Goal: Task Accomplishment & Management: Complete application form

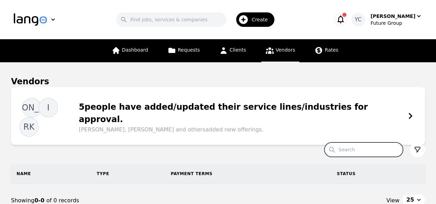
click at [357, 143] on input "Search" at bounding box center [363, 150] width 79 height 14
type input "hema"
click at [237, 57] on link "Clients" at bounding box center [232, 50] width 35 height 23
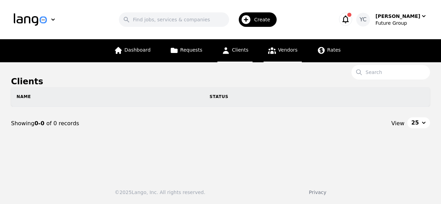
click at [283, 56] on link "Vendors" at bounding box center [283, 50] width 38 height 23
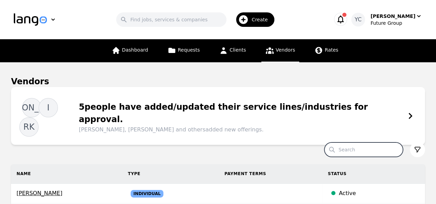
click at [355, 143] on input "Search" at bounding box center [363, 150] width 79 height 14
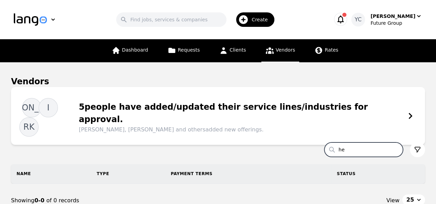
type input "h"
type input "lolad"
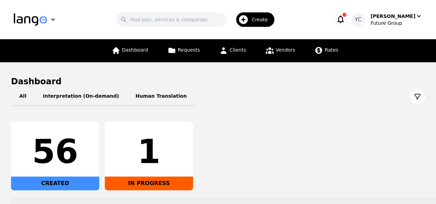
click at [248, 17] on icon "button" at bounding box center [243, 19] width 11 height 11
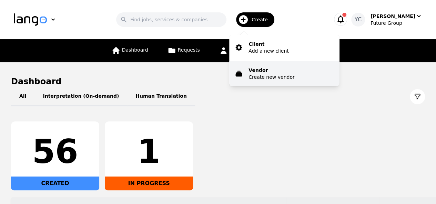
click at [254, 68] on p "Vendor" at bounding box center [272, 70] width 46 height 7
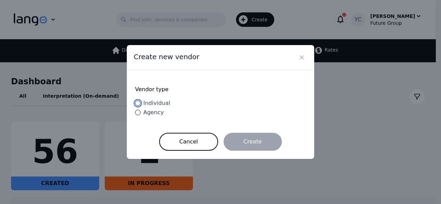
click at [138, 106] on input "Individual" at bounding box center [138, 104] width 6 height 6
radio input "true"
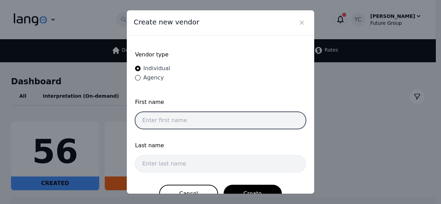
click at [188, 121] on input "text" at bounding box center [220, 120] width 171 height 17
paste input "[PERSON_NAME]"
drag, startPoint x: 183, startPoint y: 119, endPoint x: 159, endPoint y: 119, distance: 24.5
click at [159, 119] on input "[PERSON_NAME]" at bounding box center [220, 120] width 171 height 17
type input "Hema"
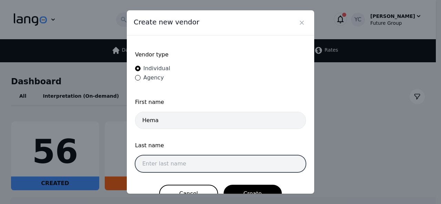
click at [159, 161] on input "text" at bounding box center [220, 164] width 171 height 17
paste input "Upadhyay"
type input "Upadhyay"
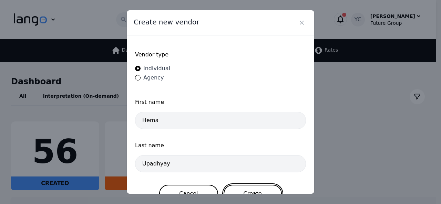
click at [252, 189] on button "Create" at bounding box center [253, 194] width 58 height 18
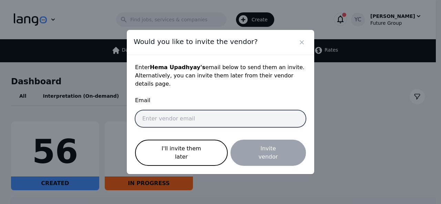
click at [203, 123] on input "email" at bounding box center [220, 118] width 171 height 17
paste input "[EMAIL_ADDRESS][DOMAIN_NAME]"
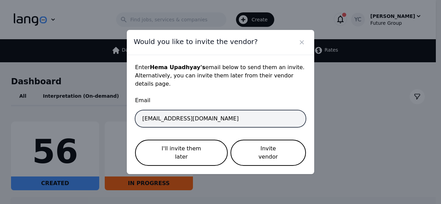
type input "[EMAIL_ADDRESS][DOMAIN_NAME]"
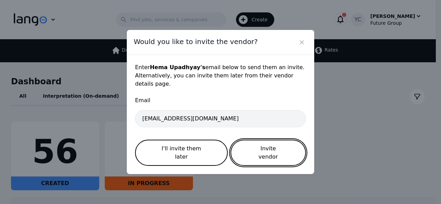
click at [253, 150] on button "Invite vendor" at bounding box center [269, 153] width 76 height 26
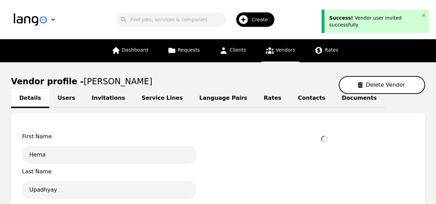
select select "active"
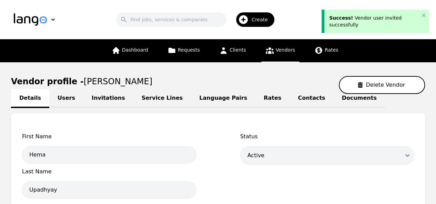
click at [207, 103] on link "Language Pairs" at bounding box center [223, 98] width 64 height 19
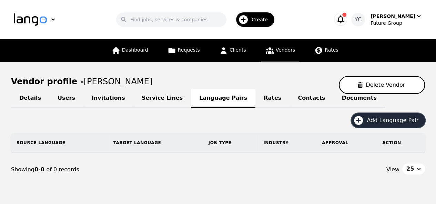
click at [382, 122] on span "Add Language Pair" at bounding box center [395, 121] width 57 height 8
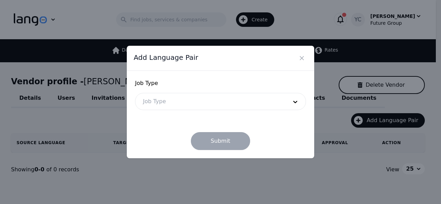
click at [236, 102] on div at bounding box center [211, 101] width 150 height 17
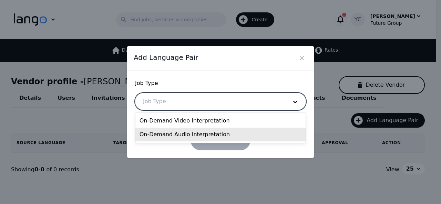
click at [187, 133] on div "On-Demand Audio Interpretation" at bounding box center [221, 135] width 171 height 14
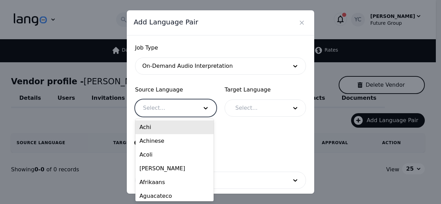
click at [188, 112] on div at bounding box center [166, 108] width 60 height 17
type input "engl"
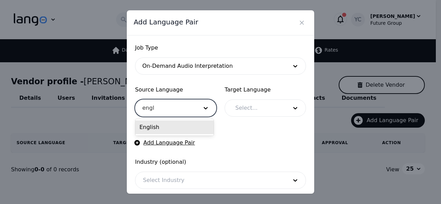
click at [169, 127] on div "English" at bounding box center [175, 128] width 78 height 14
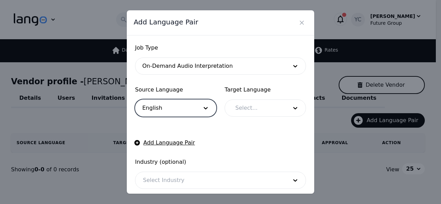
click at [249, 110] on div at bounding box center [256, 108] width 57 height 17
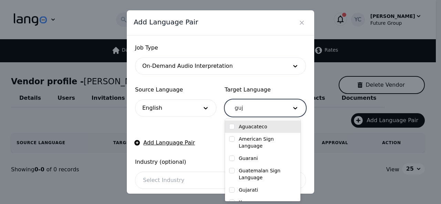
type input "guja"
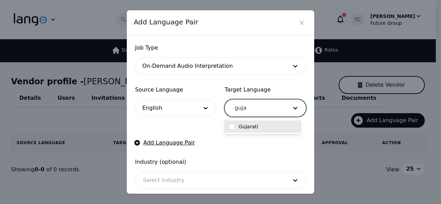
click at [246, 127] on label "Gujarati" at bounding box center [248, 126] width 19 height 7
checkbox input "true"
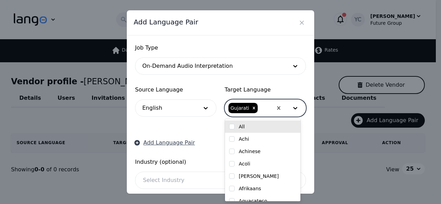
click at [176, 143] on button "Add Language Pair" at bounding box center [165, 143] width 60 height 8
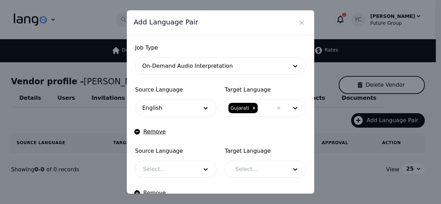
click at [162, 172] on div at bounding box center [166, 169] width 60 height 17
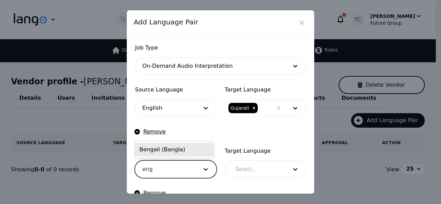
type input "eng"
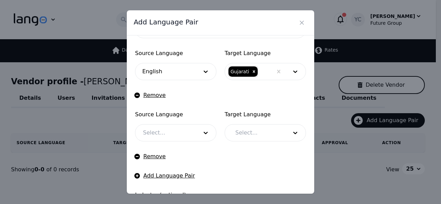
scroll to position [38, 0]
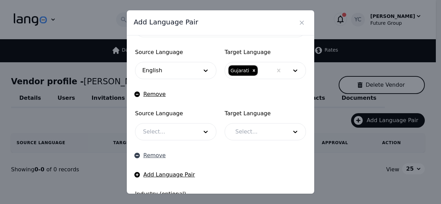
click at [148, 155] on button "Remove" at bounding box center [150, 156] width 31 height 8
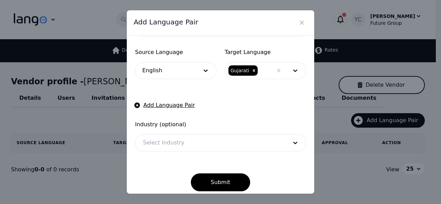
click at [200, 144] on div at bounding box center [211, 143] width 150 height 17
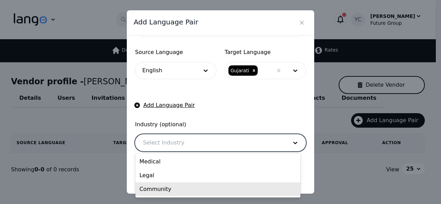
click at [194, 186] on div "Community" at bounding box center [218, 190] width 165 height 14
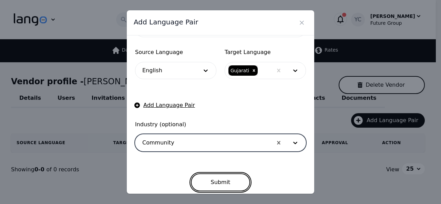
click at [229, 178] on button "Submit" at bounding box center [221, 183] width 60 height 18
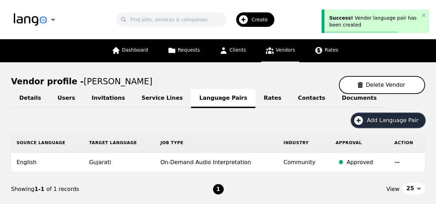
click at [383, 123] on span "Add Language Pair" at bounding box center [395, 121] width 57 height 8
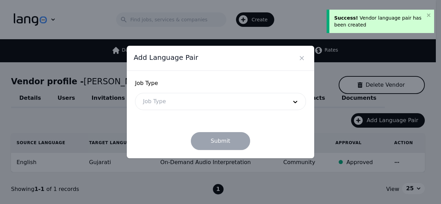
click at [236, 106] on div at bounding box center [211, 101] width 150 height 17
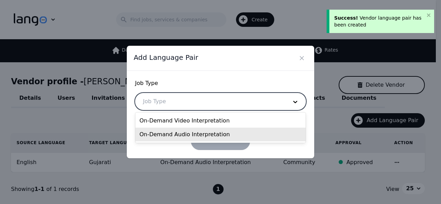
click at [198, 131] on div "On-Demand Audio Interpretation" at bounding box center [221, 135] width 171 height 14
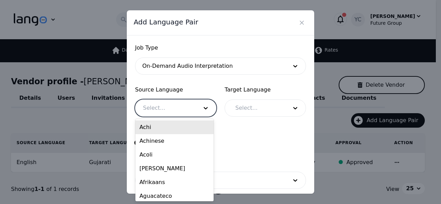
click at [152, 110] on div at bounding box center [166, 108] width 60 height 17
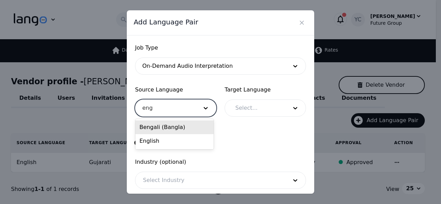
type input "engl"
click at [159, 125] on div "English" at bounding box center [175, 128] width 78 height 14
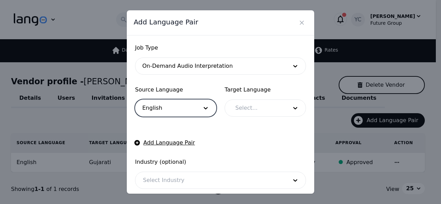
click at [248, 108] on div at bounding box center [256, 108] width 57 height 17
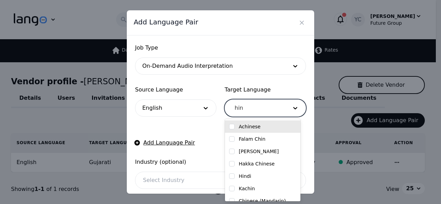
type input "hind"
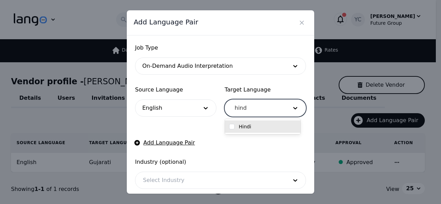
click at [234, 126] on input "checkbox" at bounding box center [232, 127] width 6 height 6
checkbox input "true"
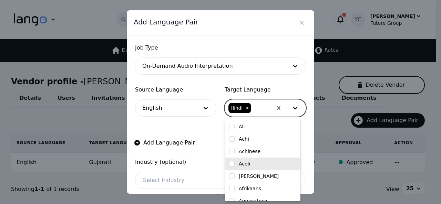
click at [204, 176] on div at bounding box center [211, 180] width 150 height 17
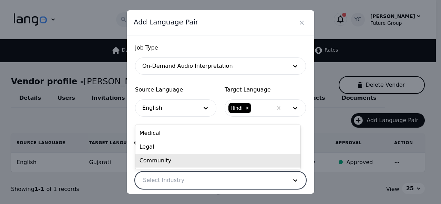
click at [197, 161] on div "Community" at bounding box center [218, 161] width 165 height 14
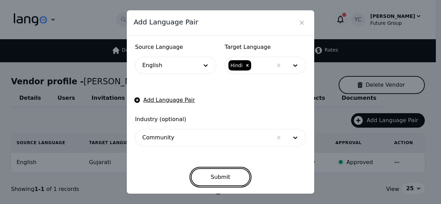
click at [223, 172] on button "Submit" at bounding box center [221, 178] width 60 height 18
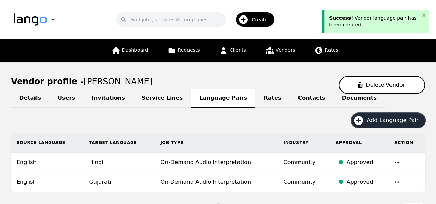
click at [387, 124] on button "Add Language Pair" at bounding box center [388, 120] width 74 height 14
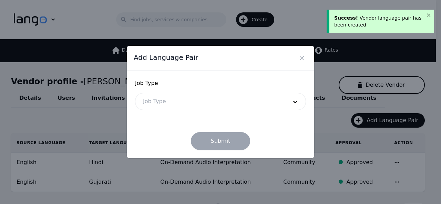
click at [237, 105] on div at bounding box center [211, 101] width 150 height 17
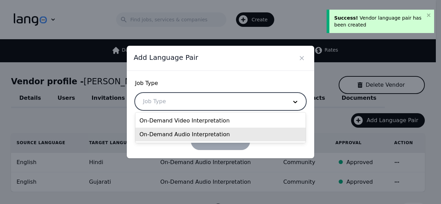
click at [192, 129] on div "On-Demand Audio Interpretation" at bounding box center [221, 135] width 171 height 14
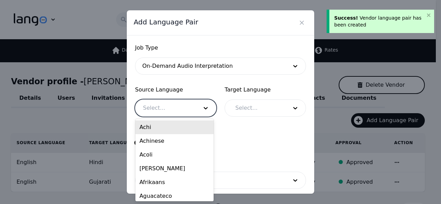
click at [165, 109] on div at bounding box center [166, 108] width 60 height 17
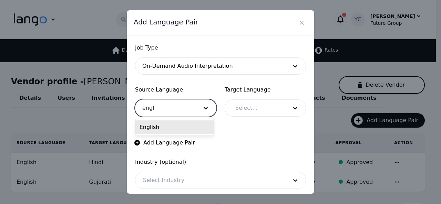
type input "engli"
click at [163, 133] on div "English" at bounding box center [175, 128] width 78 height 14
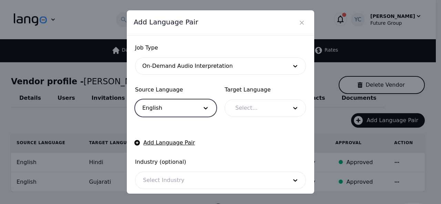
click at [249, 113] on div at bounding box center [256, 108] width 57 height 17
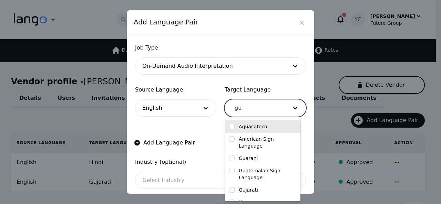
type input "guj"
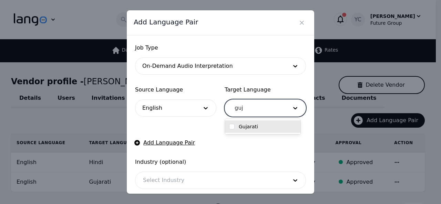
click at [233, 130] on div at bounding box center [232, 126] width 6 height 7
checkbox input "true"
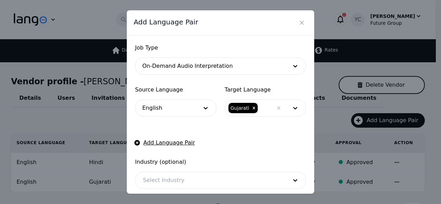
scroll to position [43, 0]
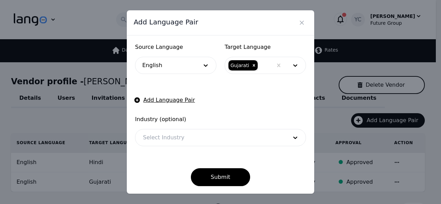
click at [197, 139] on div at bounding box center [211, 138] width 150 height 17
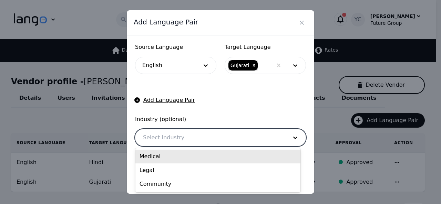
click at [178, 157] on div "Medical" at bounding box center [218, 157] width 165 height 14
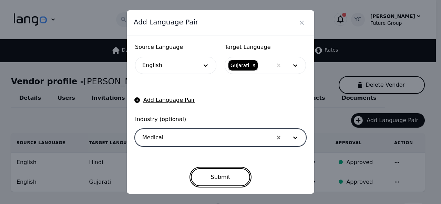
click at [208, 177] on button "Submit" at bounding box center [221, 178] width 60 height 18
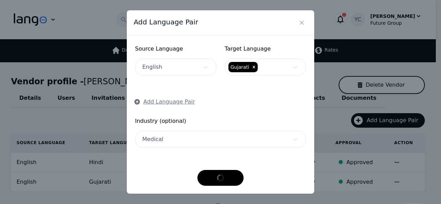
scroll to position [41, 0]
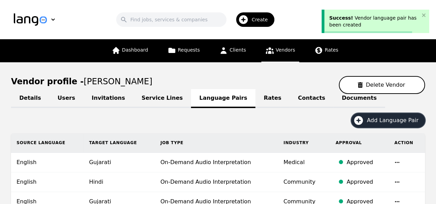
click at [373, 120] on span "Add Language Pair" at bounding box center [395, 121] width 57 height 8
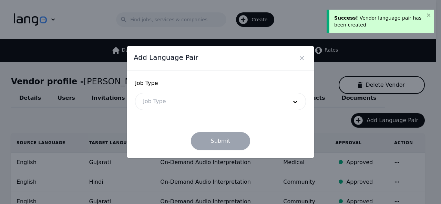
click at [236, 99] on div at bounding box center [211, 101] width 150 height 17
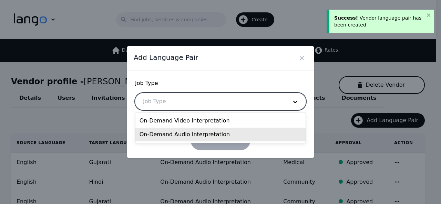
click at [186, 133] on div "On-Demand Audio Interpretation" at bounding box center [221, 135] width 171 height 14
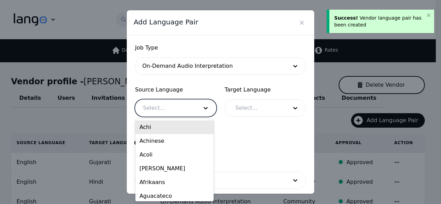
click at [176, 110] on div at bounding box center [166, 108] width 60 height 17
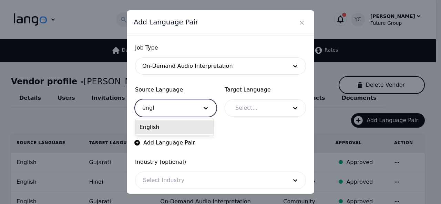
type input "engli"
click at [162, 126] on div "English" at bounding box center [175, 128] width 78 height 14
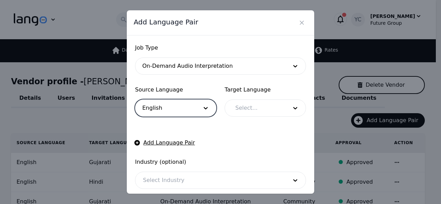
click at [248, 110] on div at bounding box center [256, 108] width 57 height 17
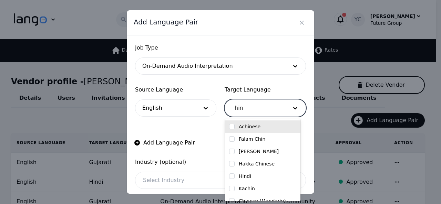
type input "hind"
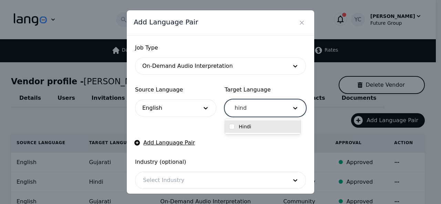
click at [230, 128] on input "checkbox" at bounding box center [232, 127] width 6 height 6
checkbox input "true"
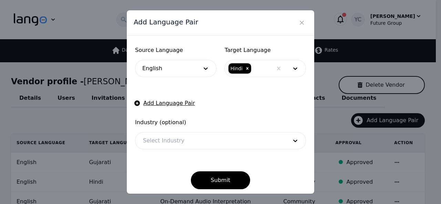
scroll to position [43, 0]
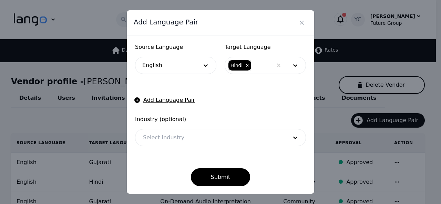
click at [224, 140] on div at bounding box center [211, 138] width 150 height 17
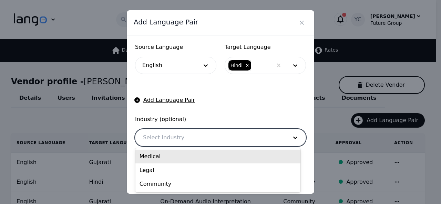
click at [201, 160] on div "Medical" at bounding box center [218, 157] width 165 height 14
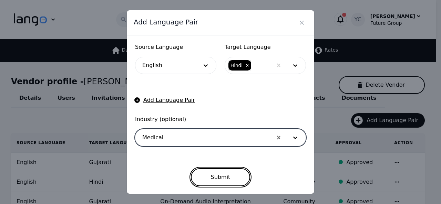
click at [215, 179] on button "Submit" at bounding box center [221, 178] width 60 height 18
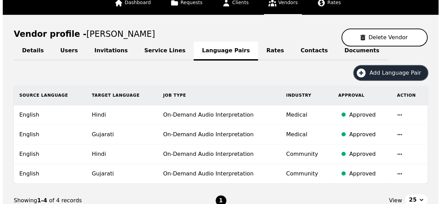
scroll to position [0, 0]
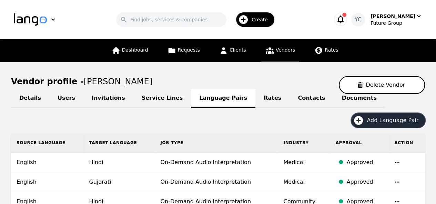
click at [246, 22] on icon "button" at bounding box center [243, 19] width 9 height 9
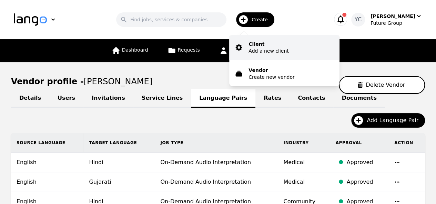
click at [258, 52] on p "Add a new client" at bounding box center [269, 51] width 40 height 7
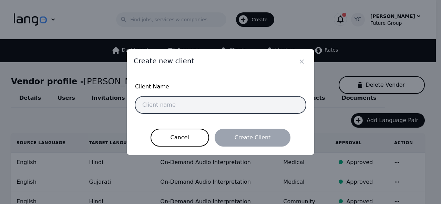
click at [188, 100] on input "text" at bounding box center [220, 105] width 171 height 17
paste input "[PERSON_NAME]"
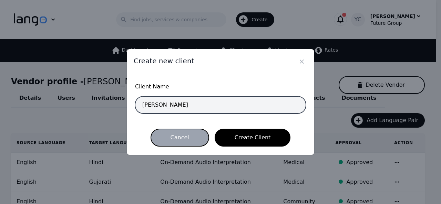
type input "[PERSON_NAME]"
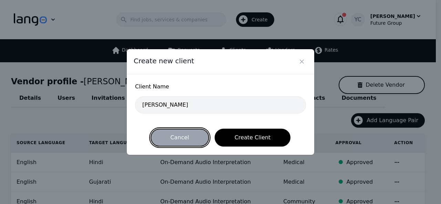
click at [186, 135] on button "Cancel" at bounding box center [180, 138] width 59 height 18
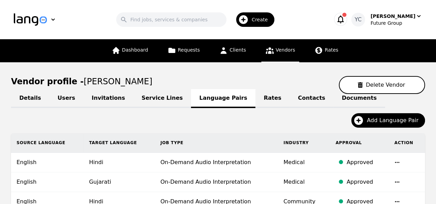
click at [250, 23] on div "Create" at bounding box center [255, 19] width 38 height 14
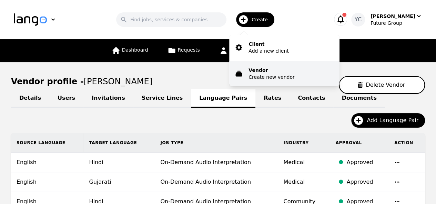
click at [257, 70] on p "Vendor" at bounding box center [272, 70] width 46 height 7
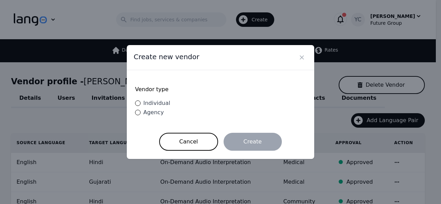
click at [154, 106] on span "Individual" at bounding box center [156, 103] width 27 height 7
click at [141, 106] on input "Individual" at bounding box center [138, 104] width 6 height 6
radio input "true"
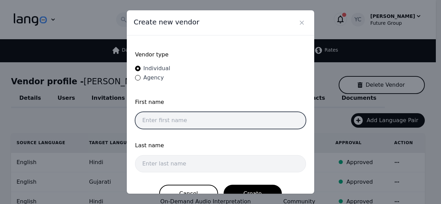
click at [157, 118] on input "text" at bounding box center [220, 120] width 171 height 17
paste input "[PERSON_NAME]"
drag, startPoint x: 181, startPoint y: 118, endPoint x: 166, endPoint y: 121, distance: 15.5
click at [166, 121] on input "[PERSON_NAME]" at bounding box center [220, 120] width 171 height 17
type input "Akshaini"
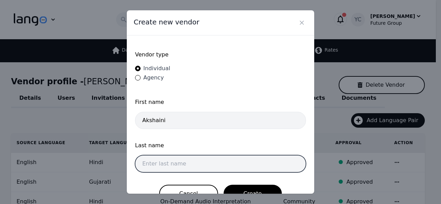
click at [167, 159] on input "text" at bounding box center [220, 164] width 171 height 17
paste input "[PERSON_NAME]"
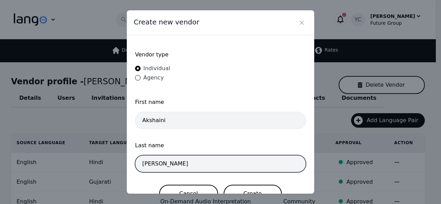
type input "[PERSON_NAME]"
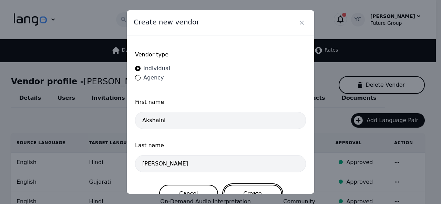
click at [248, 186] on button "Create" at bounding box center [253, 194] width 58 height 18
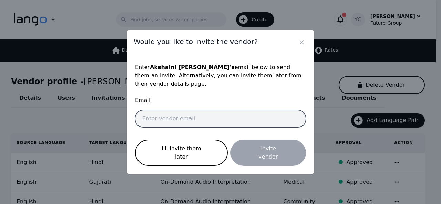
click at [185, 125] on input "email" at bounding box center [220, 118] width 171 height 17
paste input "[EMAIL_ADDRESS][DOMAIN_NAME]"
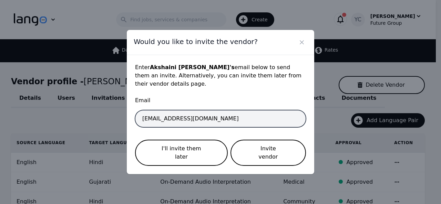
type input "[EMAIL_ADDRESS][DOMAIN_NAME]"
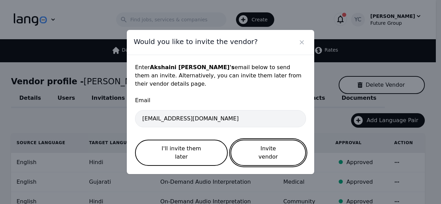
click at [252, 151] on button "Invite vendor" at bounding box center [269, 153] width 76 height 26
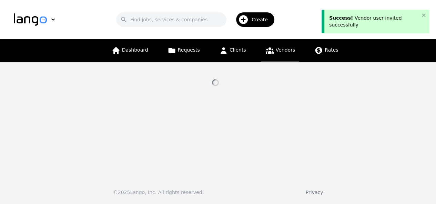
select select "active"
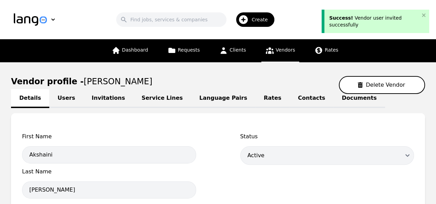
click at [197, 99] on link "Language Pairs" at bounding box center [223, 98] width 64 height 19
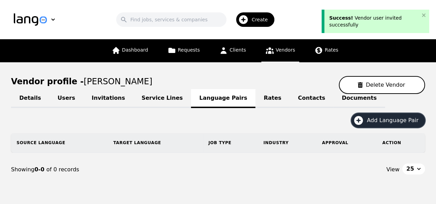
click at [391, 124] on span "Add Language Pair" at bounding box center [395, 121] width 57 height 8
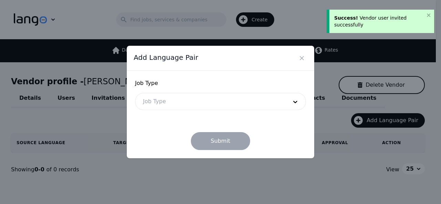
click at [254, 105] on div at bounding box center [211, 101] width 150 height 17
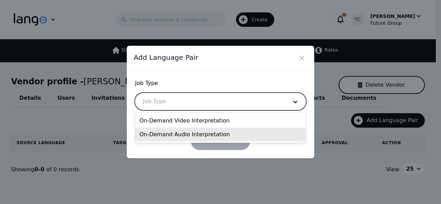
click at [189, 131] on div "On-Demand Audio Interpretation" at bounding box center [221, 135] width 171 height 14
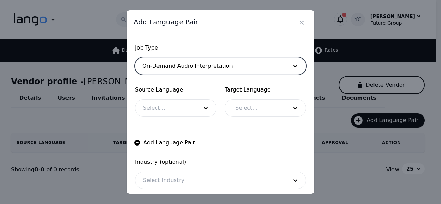
click at [161, 109] on div at bounding box center [166, 108] width 60 height 17
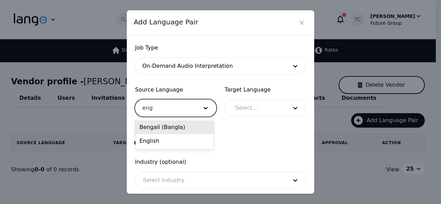
type input "engl"
click at [160, 122] on div "English" at bounding box center [175, 128] width 78 height 14
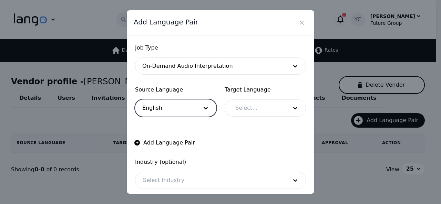
click at [250, 110] on div at bounding box center [256, 108] width 57 height 17
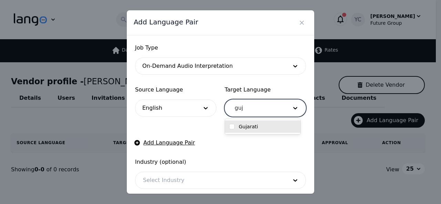
type input "guja"
click at [232, 128] on input "checkbox" at bounding box center [232, 127] width 6 height 6
checkbox input "true"
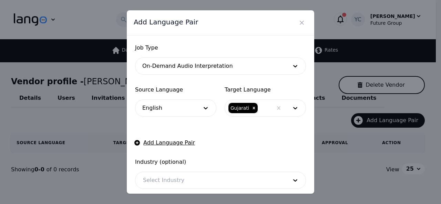
scroll to position [43, 0]
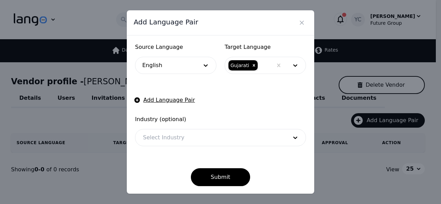
click at [246, 134] on div at bounding box center [211, 138] width 150 height 17
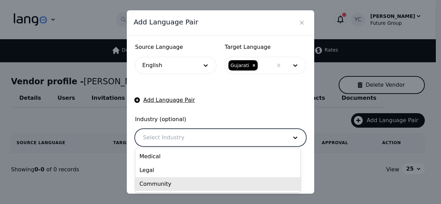
click at [203, 185] on div "Community" at bounding box center [218, 185] width 165 height 14
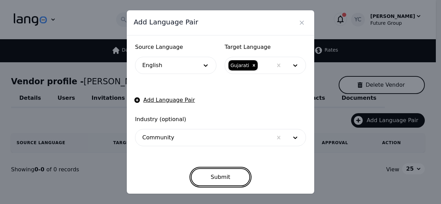
click at [220, 178] on button "Submit" at bounding box center [221, 178] width 60 height 18
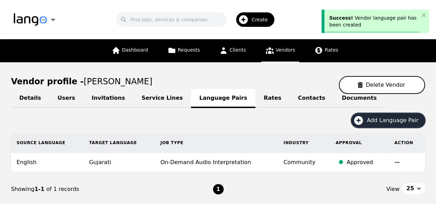
click at [383, 118] on span "Add Language Pair" at bounding box center [395, 121] width 57 height 8
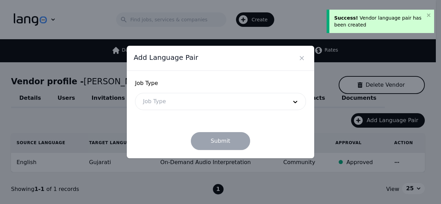
click at [243, 102] on div at bounding box center [211, 101] width 150 height 17
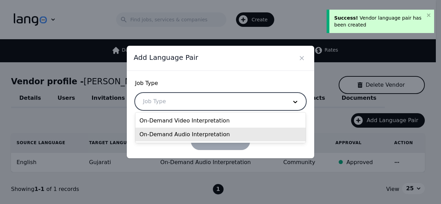
click at [208, 133] on div "On-Demand Audio Interpretation" at bounding box center [221, 135] width 171 height 14
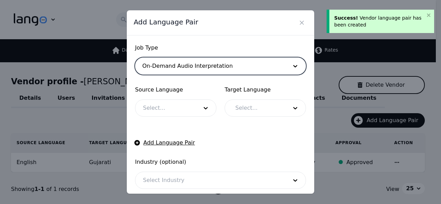
click at [161, 108] on div at bounding box center [166, 108] width 60 height 17
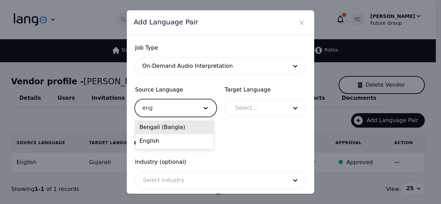
type input "engl"
click at [167, 123] on div "English" at bounding box center [175, 128] width 78 height 14
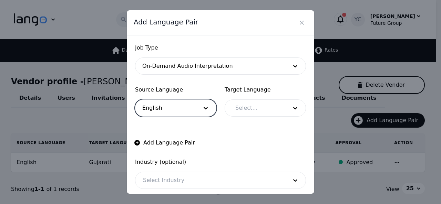
click at [246, 110] on div at bounding box center [256, 108] width 57 height 17
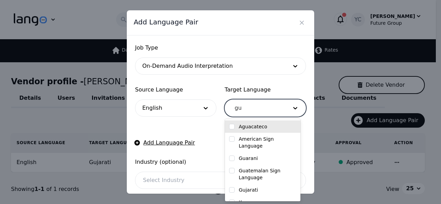
type input "guj"
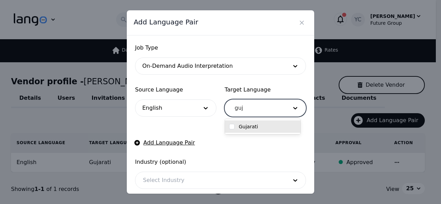
click at [234, 125] on input "checkbox" at bounding box center [232, 127] width 6 height 6
checkbox input "true"
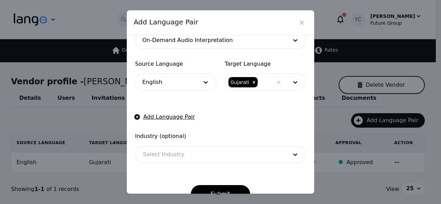
scroll to position [43, 0]
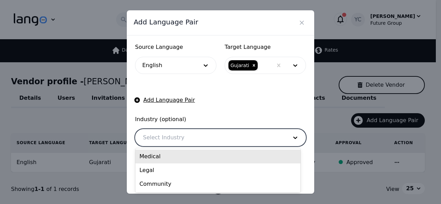
click at [252, 136] on div at bounding box center [211, 138] width 150 height 17
click at [196, 158] on div "Medical" at bounding box center [218, 157] width 165 height 14
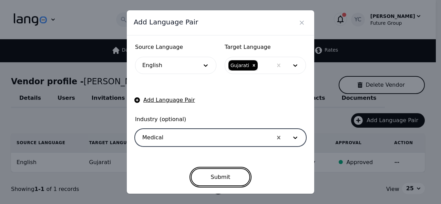
click at [210, 177] on button "Submit" at bounding box center [221, 178] width 60 height 18
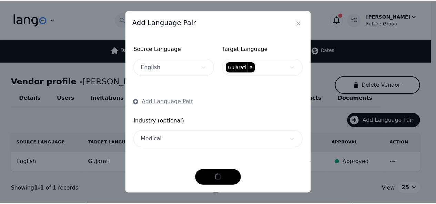
scroll to position [41, 0]
